Goal: Task Accomplishment & Management: Use online tool/utility

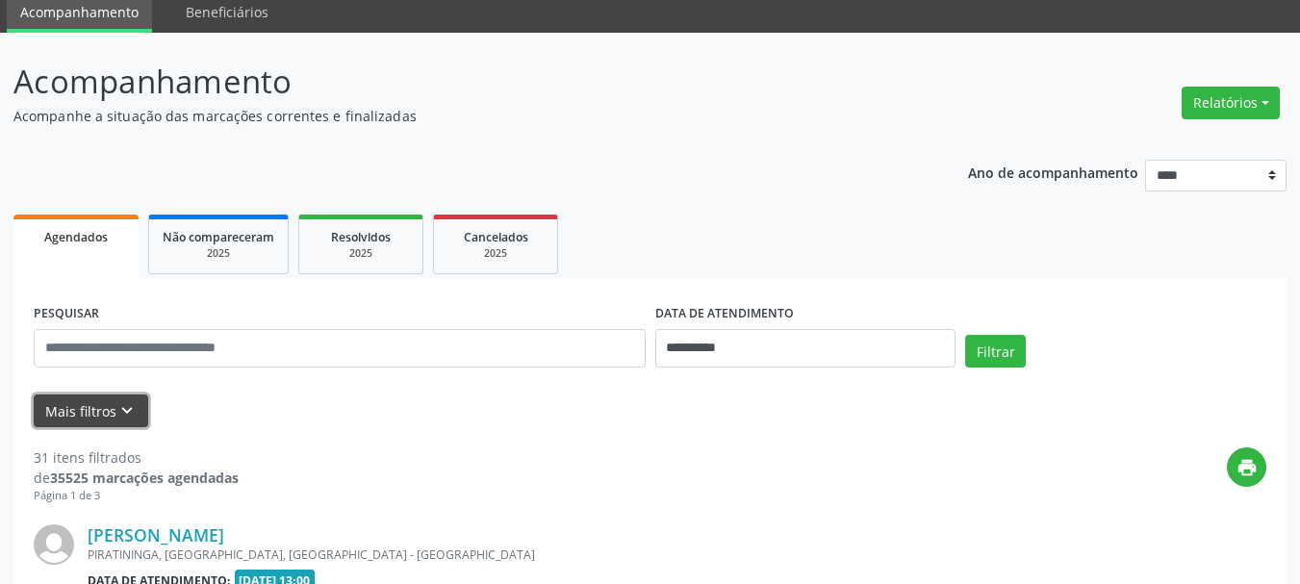
click at [108, 413] on button "Mais filtros keyboard_arrow_down" at bounding box center [91, 411] width 114 height 34
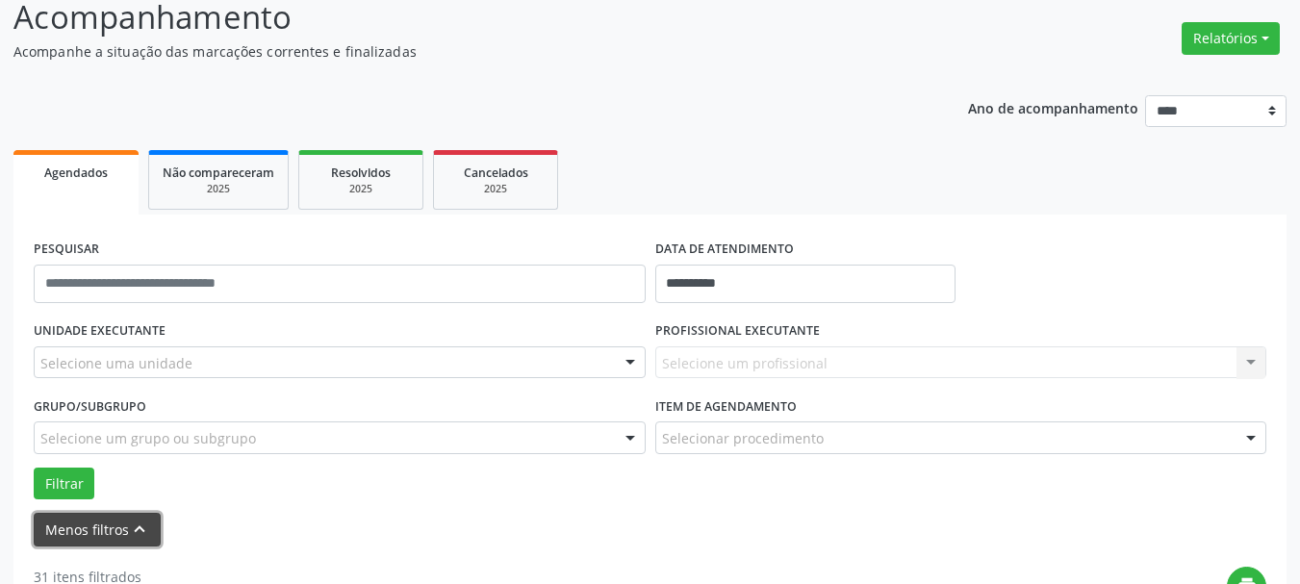
scroll to position [362, 0]
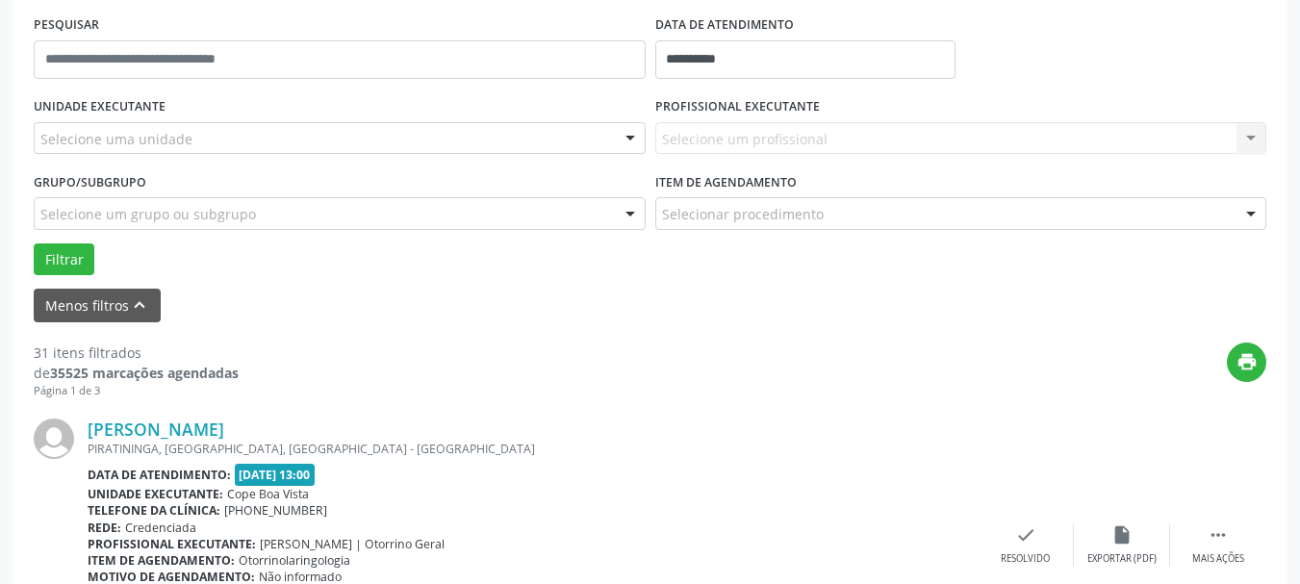
click at [730, 128] on div "Selecione um profissional Nenhum resultado encontrado para: " " Não há nenhuma …" at bounding box center [961, 138] width 612 height 33
click at [622, 134] on div at bounding box center [630, 139] width 29 height 33
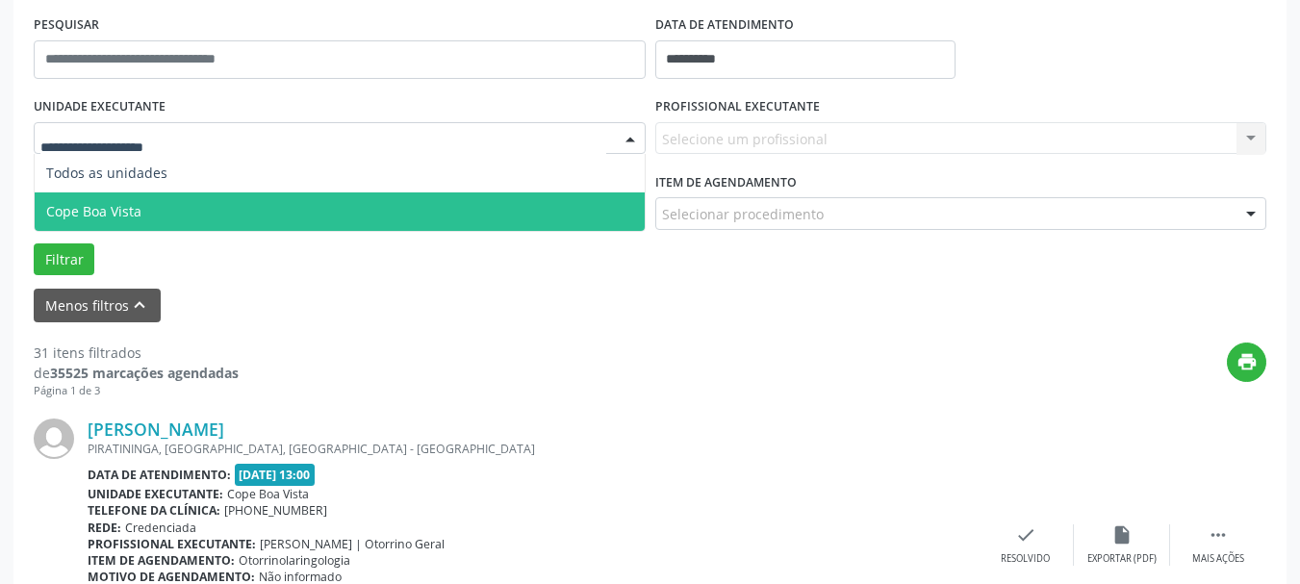
click at [183, 212] on span "Cope Boa Vista" at bounding box center [340, 211] width 610 height 38
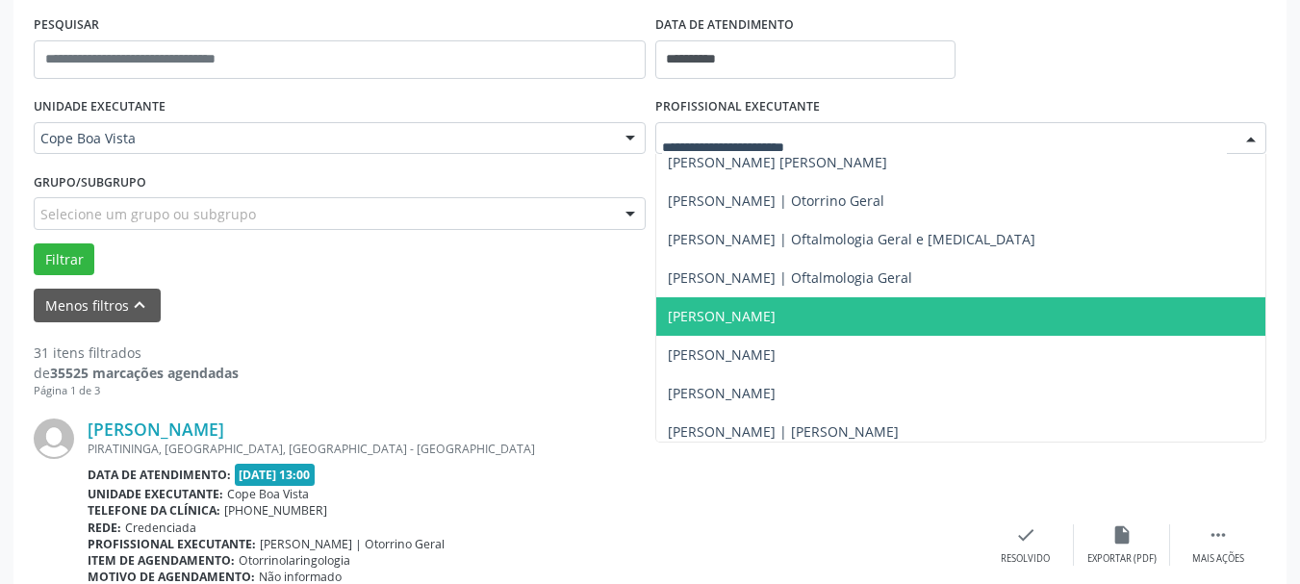
scroll to position [96, 0]
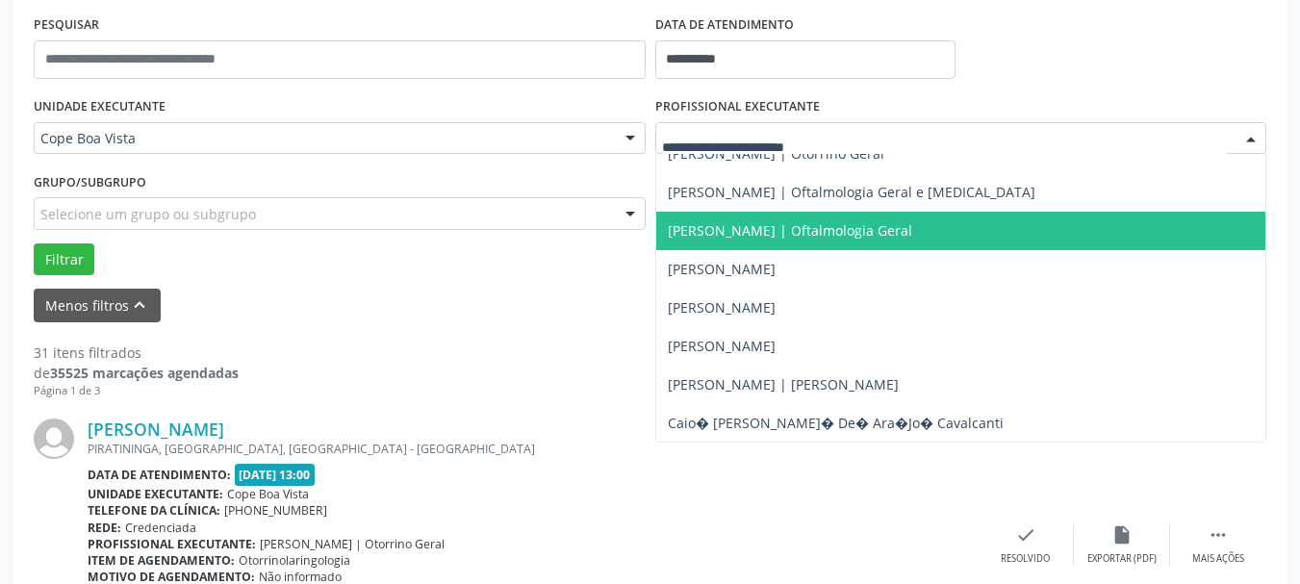
click at [775, 219] on span "[PERSON_NAME] | Oftalmologia Geral" at bounding box center [961, 231] width 610 height 38
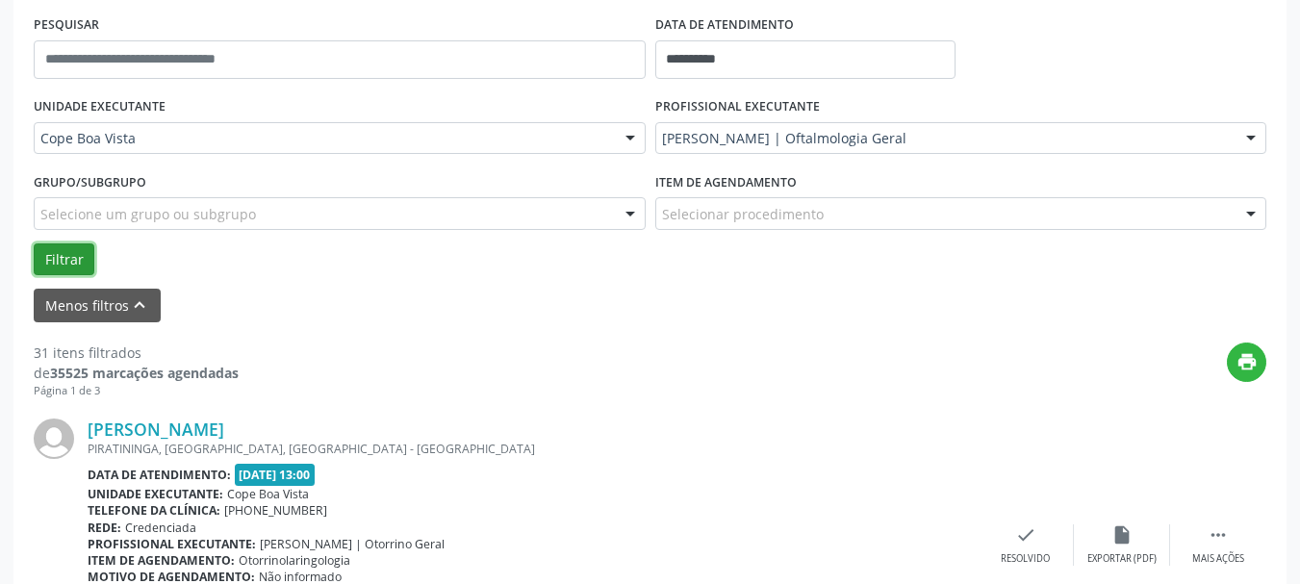
click at [62, 258] on button "Filtrar" at bounding box center [64, 259] width 61 height 33
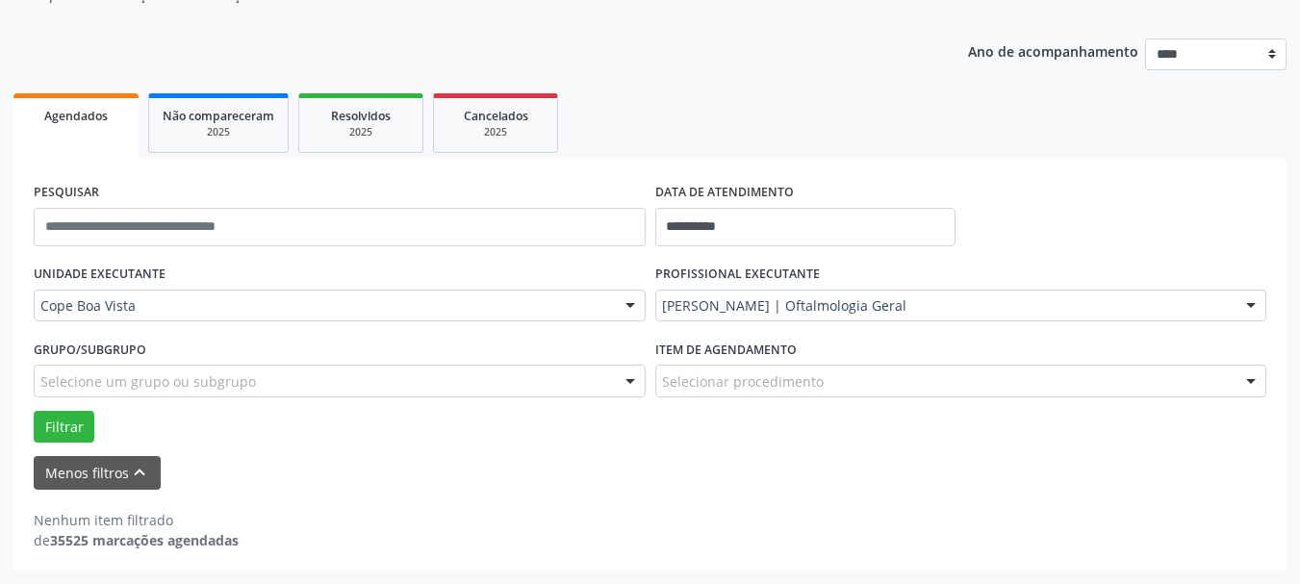
scroll to position [194, 0]
click at [695, 318] on div "[PERSON_NAME] | Oftalmologia Geral" at bounding box center [961, 306] width 612 height 33
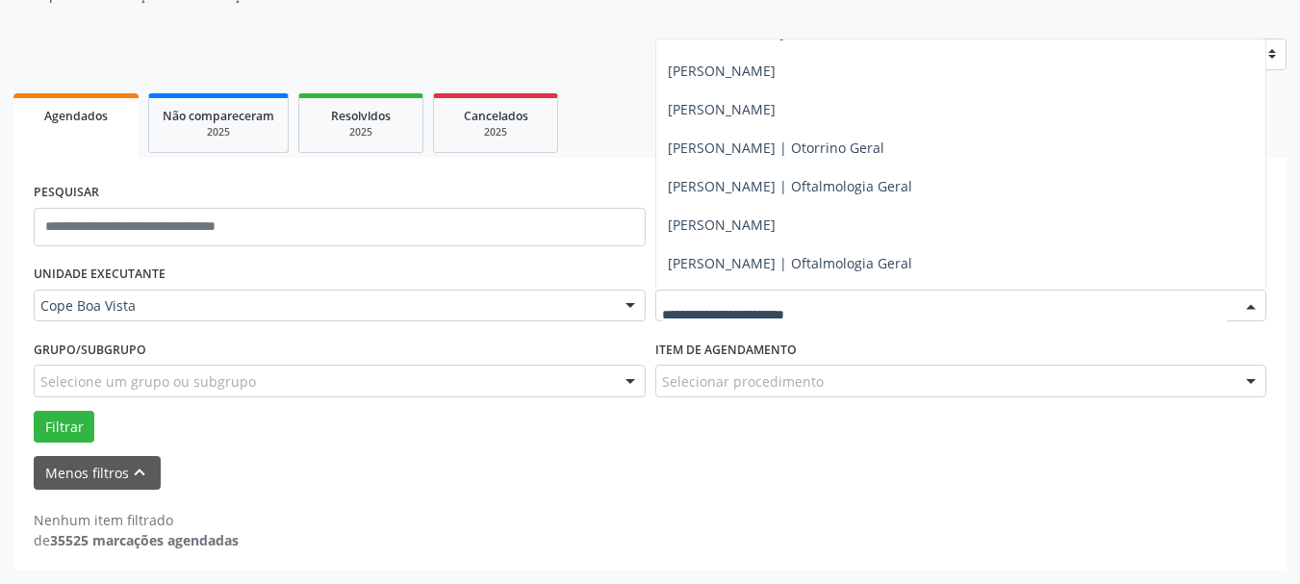
scroll to position [481, 0]
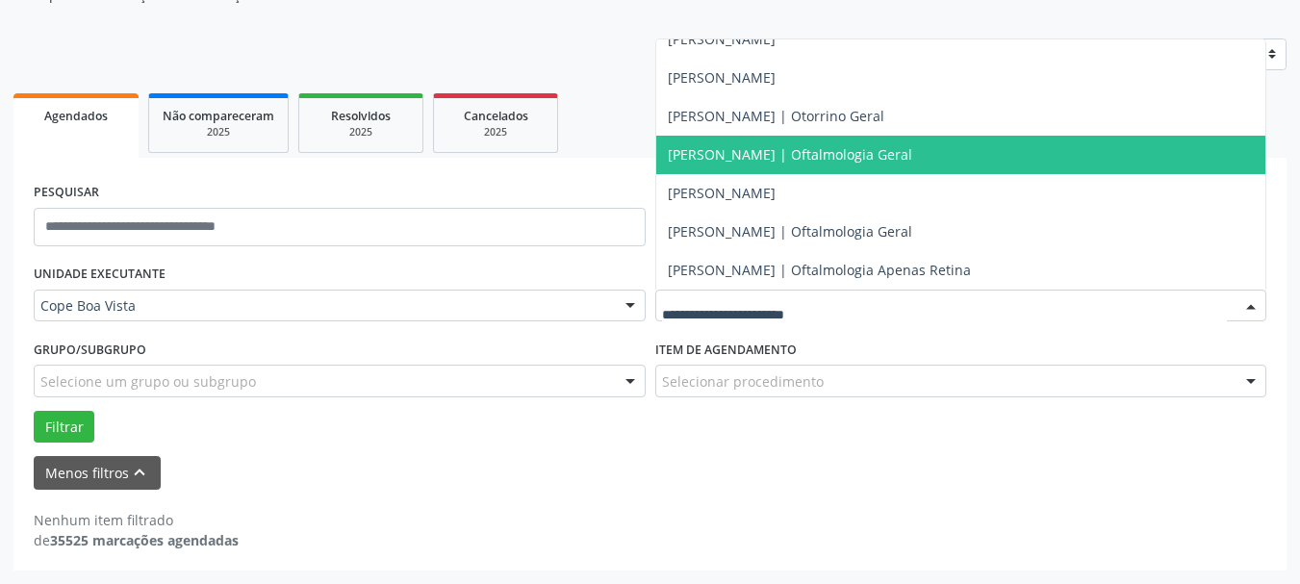
click at [761, 153] on span "[PERSON_NAME] | Oftalmologia Geral" at bounding box center [790, 154] width 244 height 18
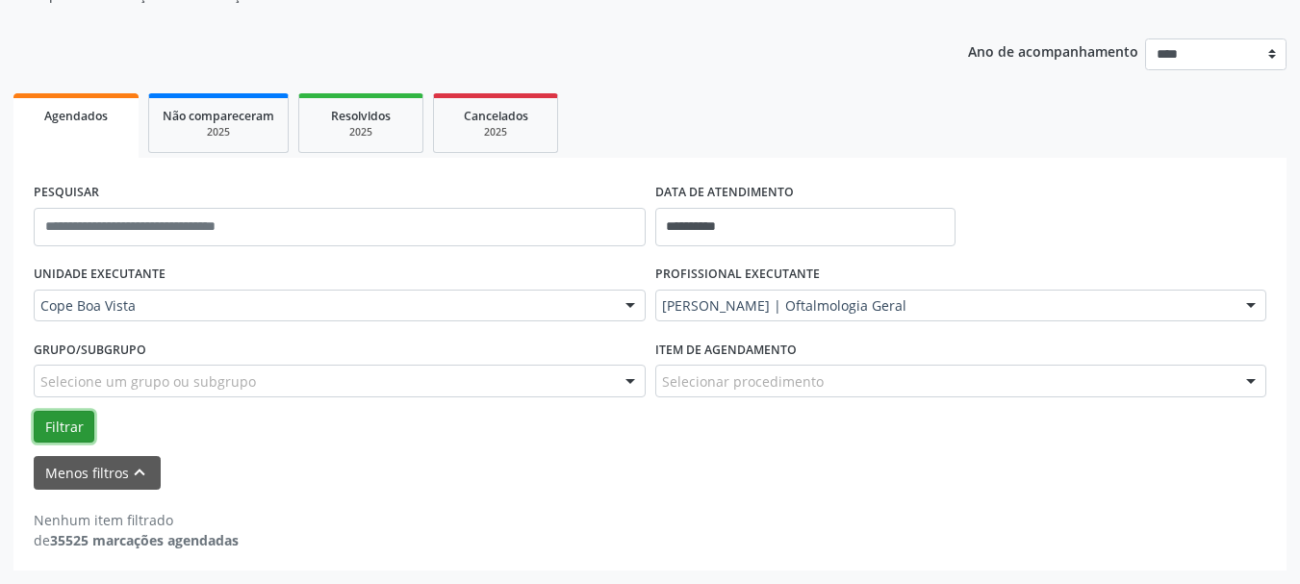
click at [56, 417] on button "Filtrar" at bounding box center [64, 427] width 61 height 33
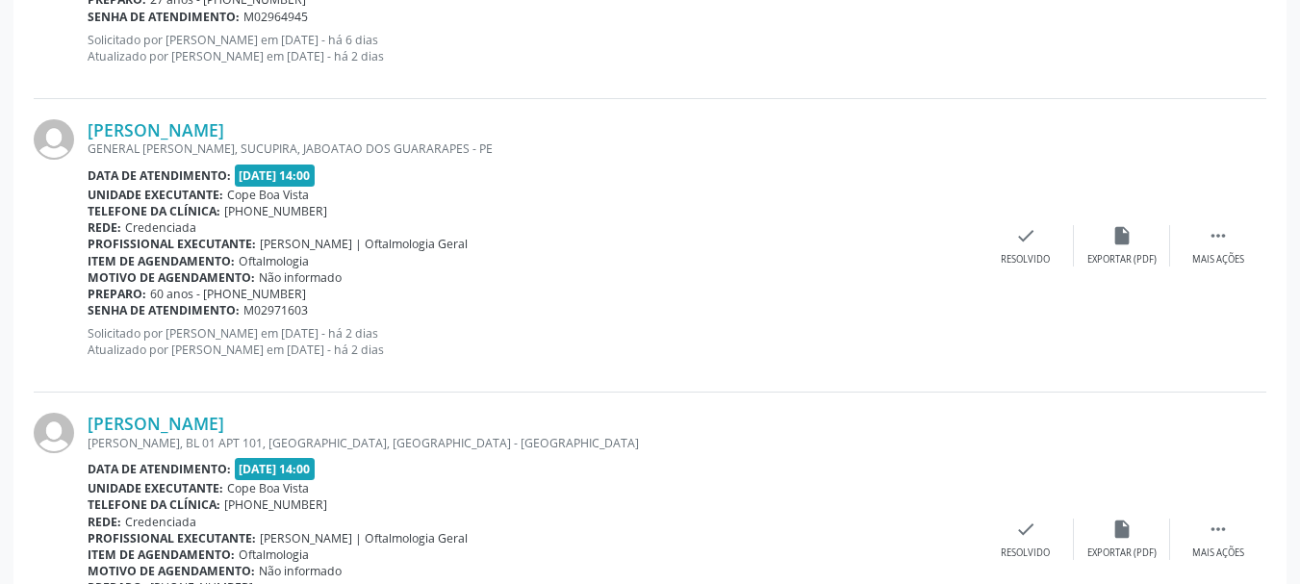
scroll to position [1830, 0]
